Goal: Navigation & Orientation: Find specific page/section

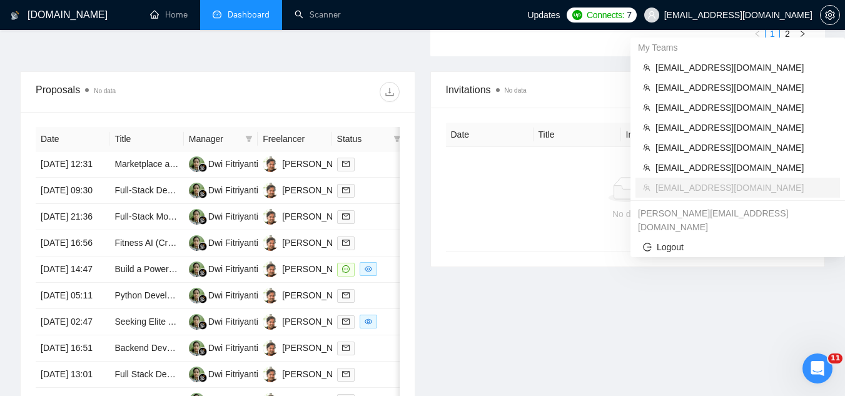
click at [703, 15] on span "[EMAIL_ADDRESS][DOMAIN_NAME]" at bounding box center [739, 15] width 148 height 0
click at [704, 66] on span "[EMAIL_ADDRESS][DOMAIN_NAME]" at bounding box center [744, 68] width 177 height 14
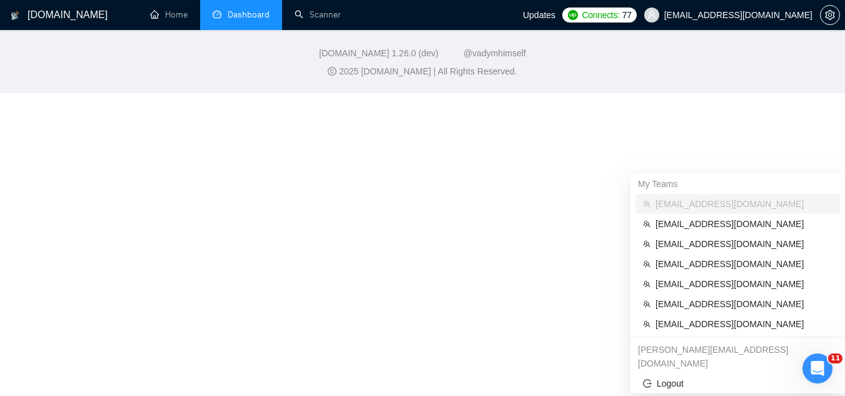
scroll to position [615, 0]
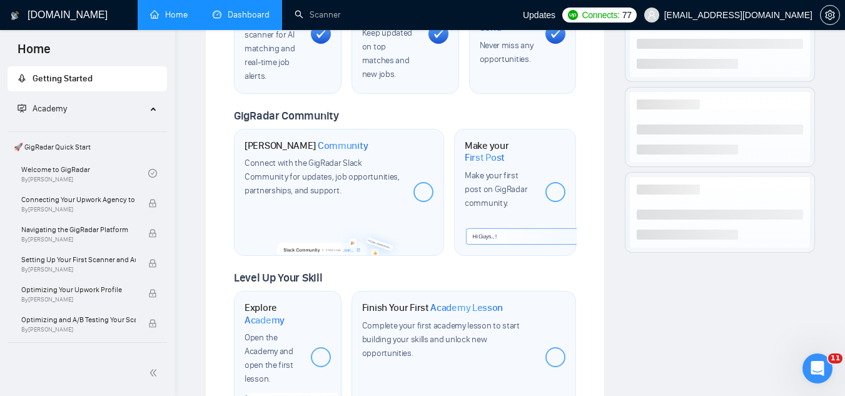
click at [254, 13] on link "Dashboard" at bounding box center [241, 14] width 57 height 11
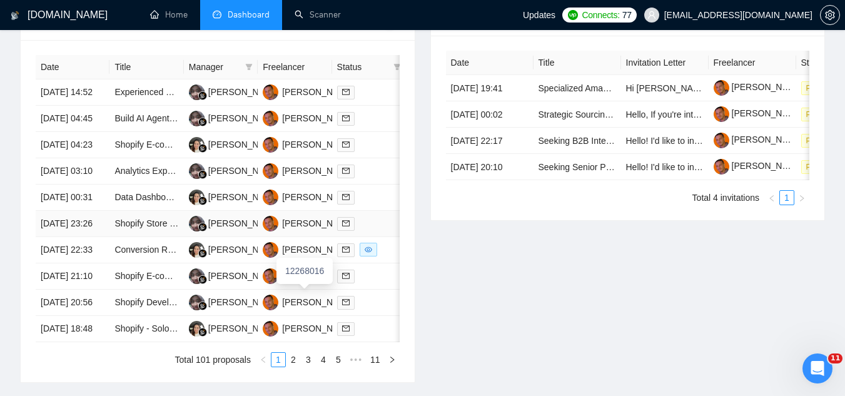
scroll to position [492, 0]
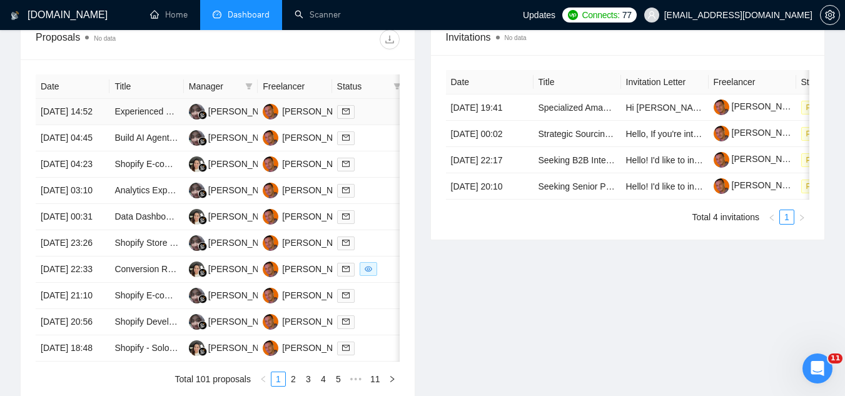
click at [153, 125] on td "Experienced Shopify Developer for Full E-commerce Site Development" at bounding box center [147, 112] width 74 height 26
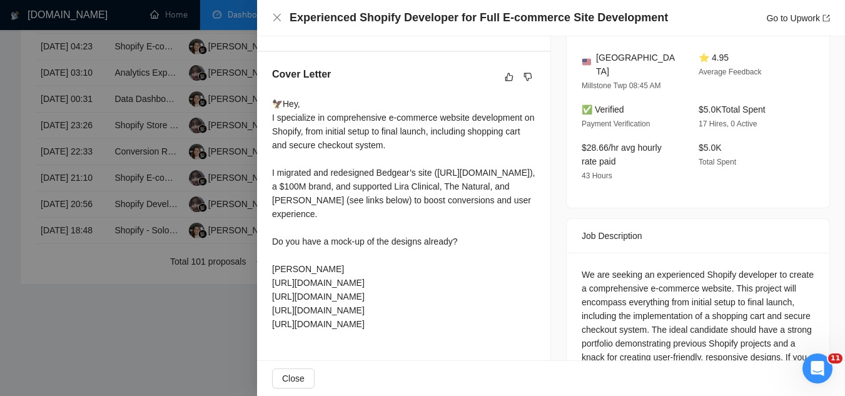
scroll to position [327, 0]
click at [203, 322] on div at bounding box center [422, 198] width 845 height 396
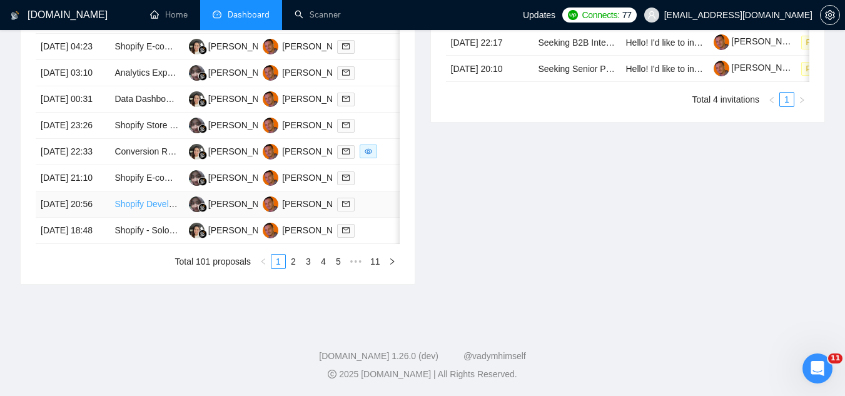
scroll to position [425, 0]
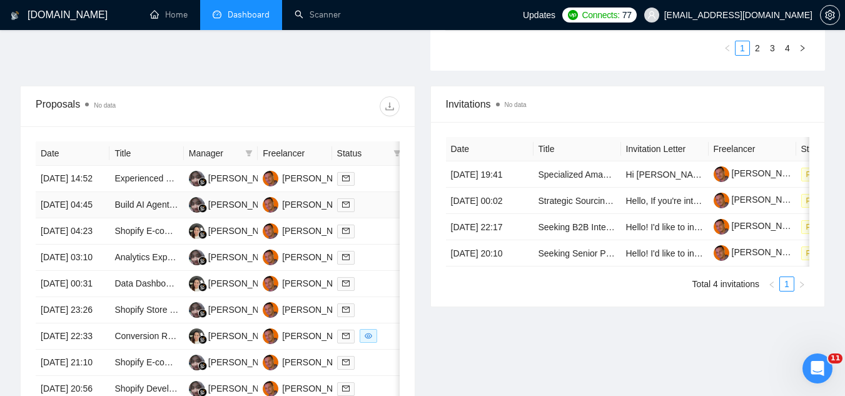
click at [154, 218] on td "Build AI Agent (or Agents) to Analyze and Perform Marketing Tasks (Budget Unkno…" at bounding box center [147, 205] width 74 height 26
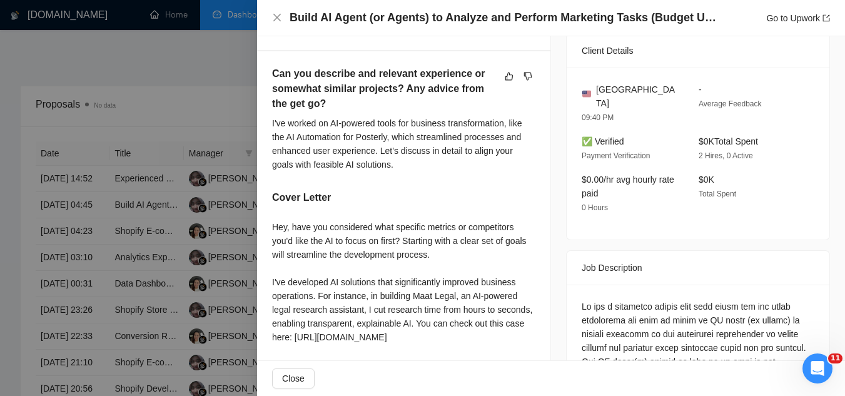
scroll to position [389, 0]
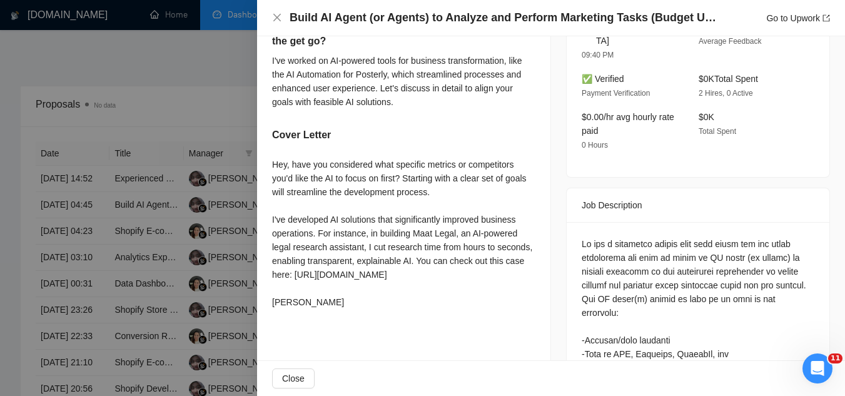
click at [188, 83] on div at bounding box center [422, 198] width 845 height 396
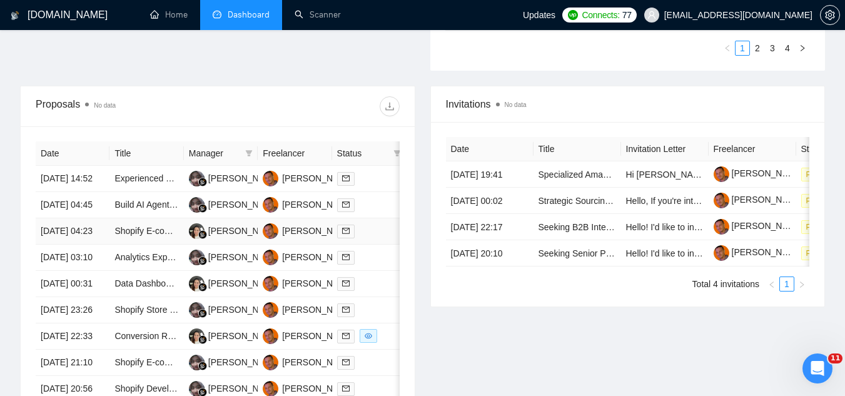
click at [151, 245] on td "Shopify E-commerce Site Redesign for High Conversion" at bounding box center [147, 231] width 74 height 26
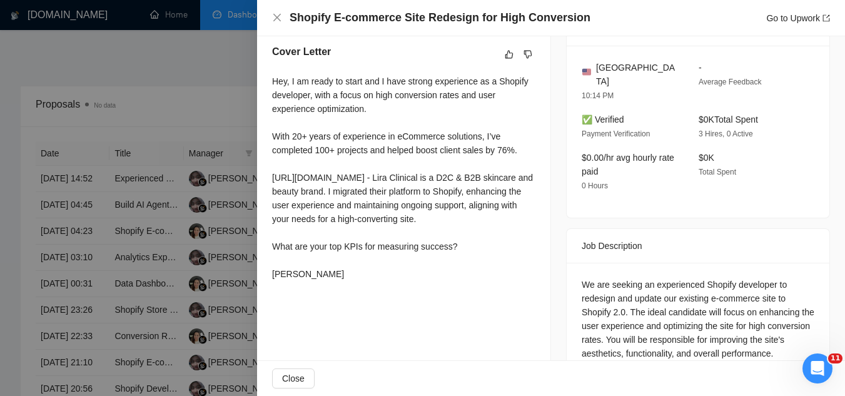
scroll to position [327, 0]
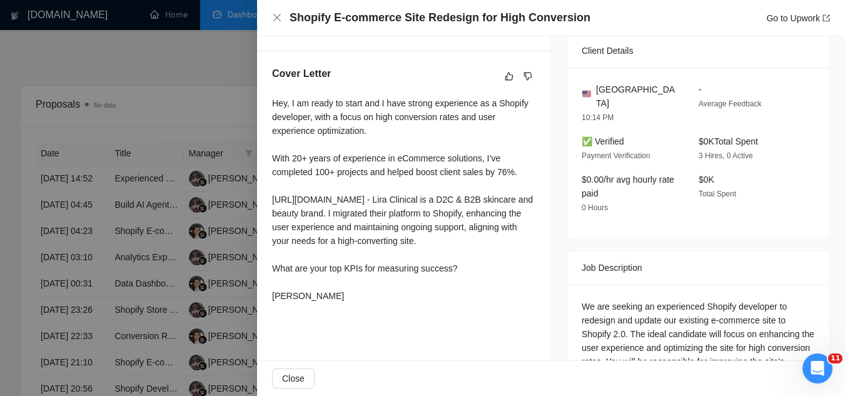
click at [165, 52] on div at bounding box center [422, 198] width 845 height 396
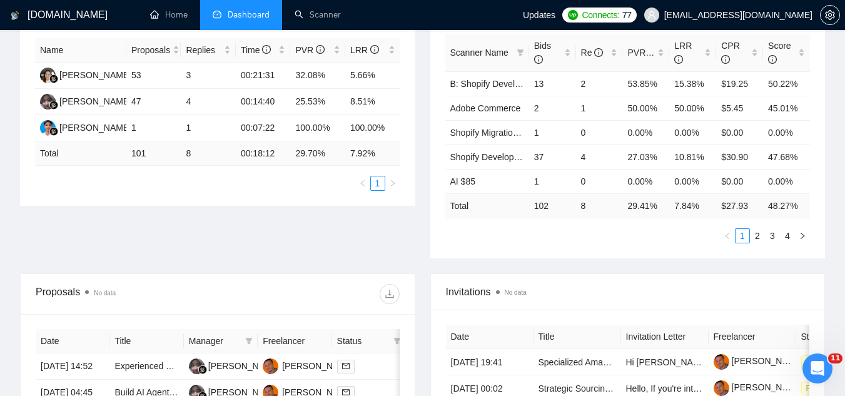
scroll to position [0, 0]
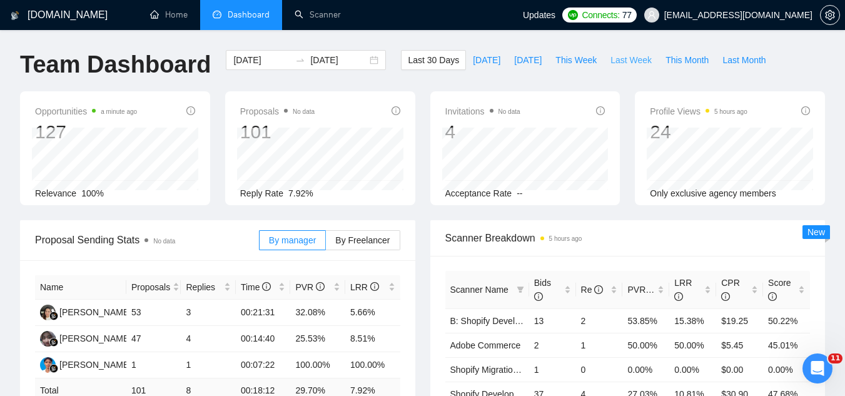
click at [612, 66] on span "Last Week" at bounding box center [631, 60] width 41 height 14
type input "[DATE]"
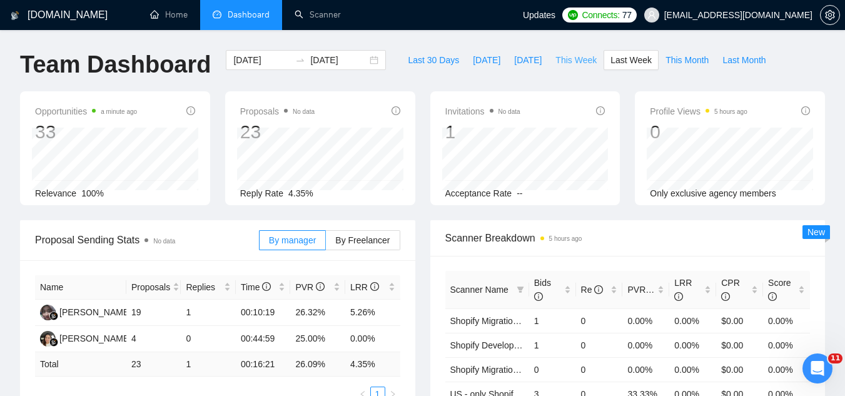
click at [556, 53] on span "This Week" at bounding box center [576, 60] width 41 height 14
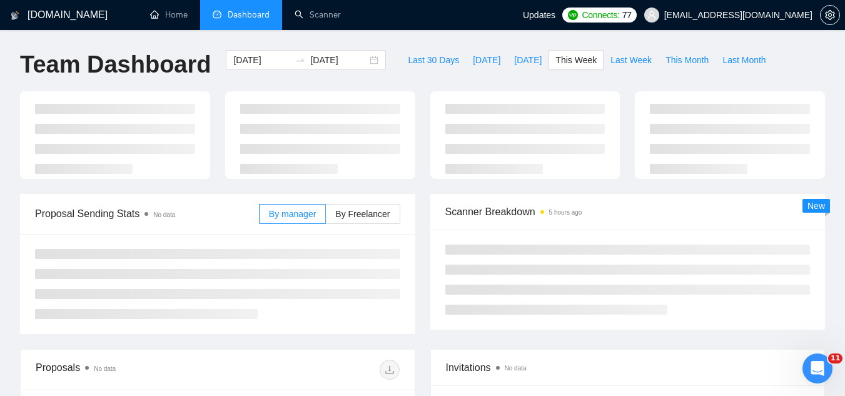
type input "[DATE]"
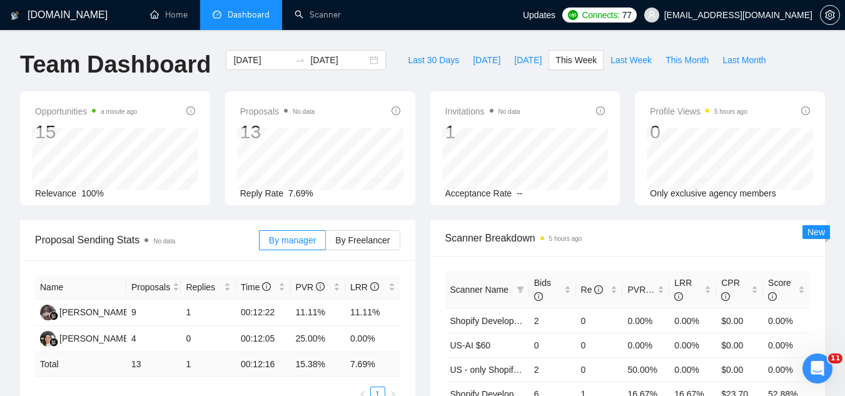
click at [759, 15] on span "[EMAIL_ADDRESS][DOMAIN_NAME]" at bounding box center [739, 15] width 148 height 0
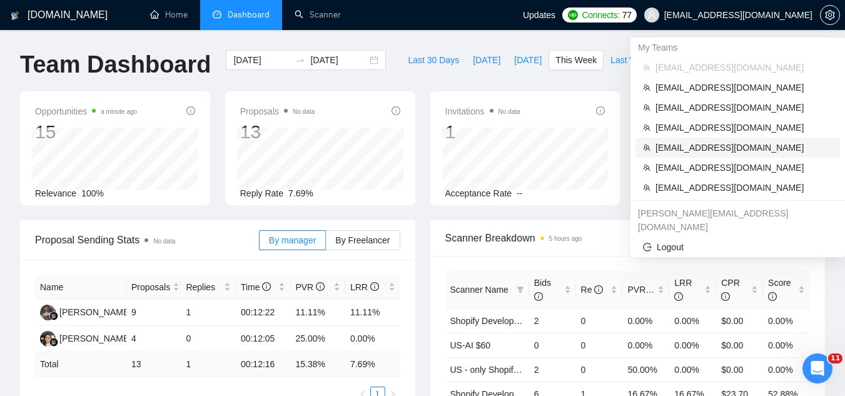
click at [723, 151] on span "[EMAIL_ADDRESS][DOMAIN_NAME]" at bounding box center [744, 148] width 177 height 14
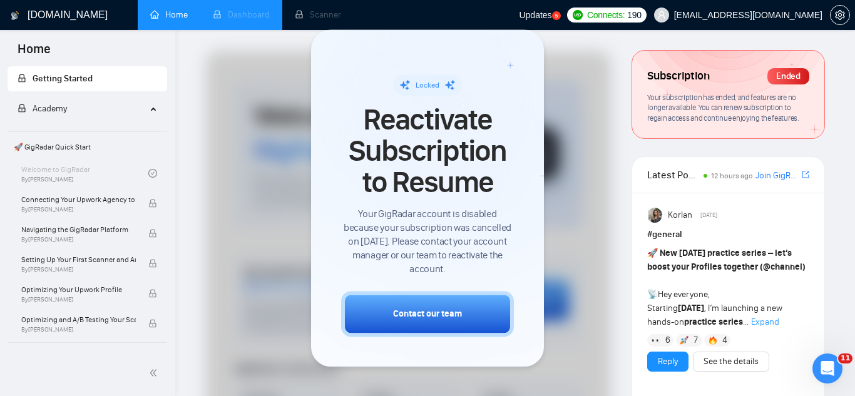
click at [241, 17] on li "Dashboard" at bounding box center [241, 15] width 82 height 30
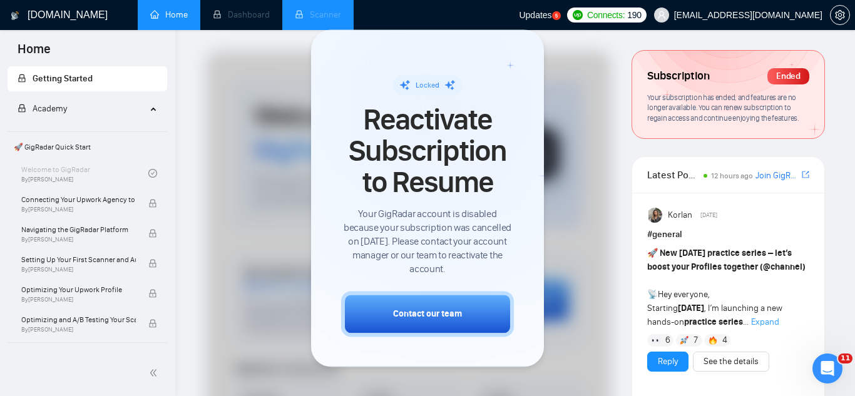
click at [337, 18] on li "Scanner" at bounding box center [317, 15] width 71 height 30
